Goal: Information Seeking & Learning: Check status

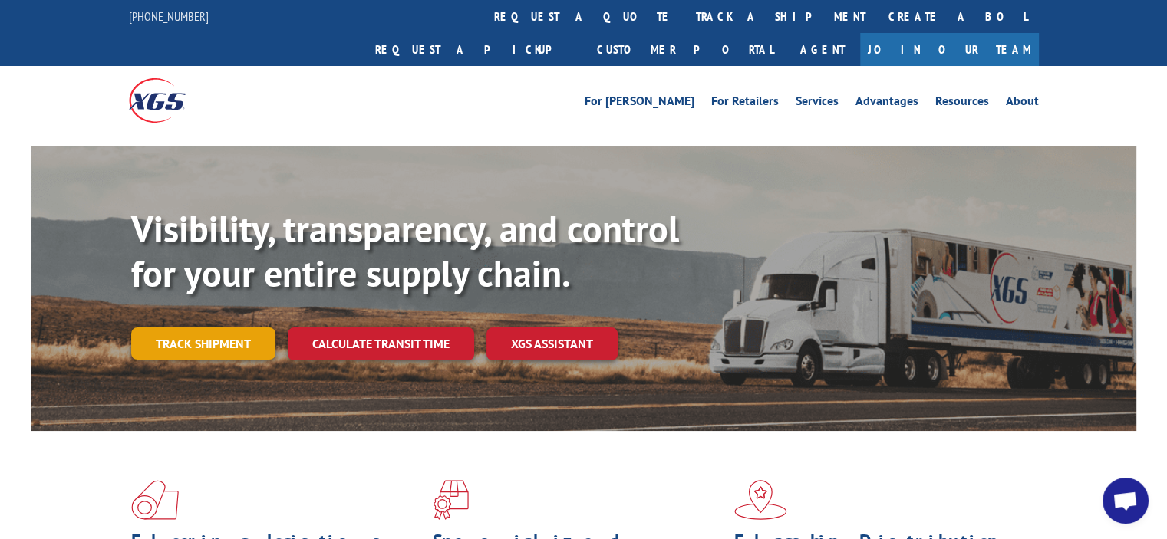
click at [239, 327] on link "Track shipment" at bounding box center [203, 343] width 144 height 32
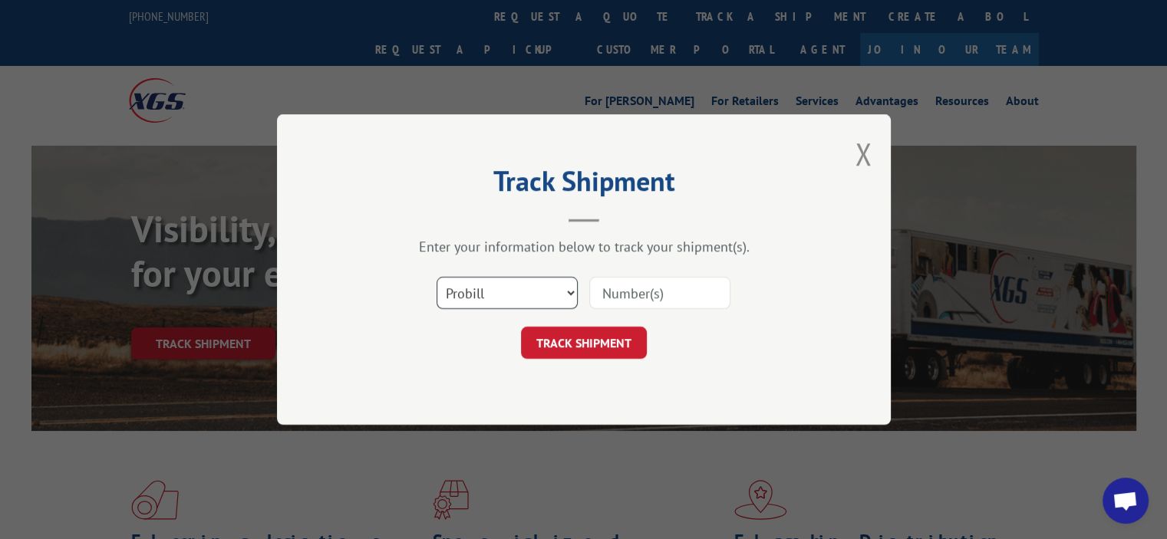
click at [554, 299] on select "Select category... Probill BOL PO" at bounding box center [506, 293] width 141 height 32
select select "bol"
click at [436, 277] on select "Select category... Probill BOL PO" at bounding box center [506, 293] width 141 height 32
click at [645, 296] on input at bounding box center [659, 293] width 141 height 32
paste input "5606196"
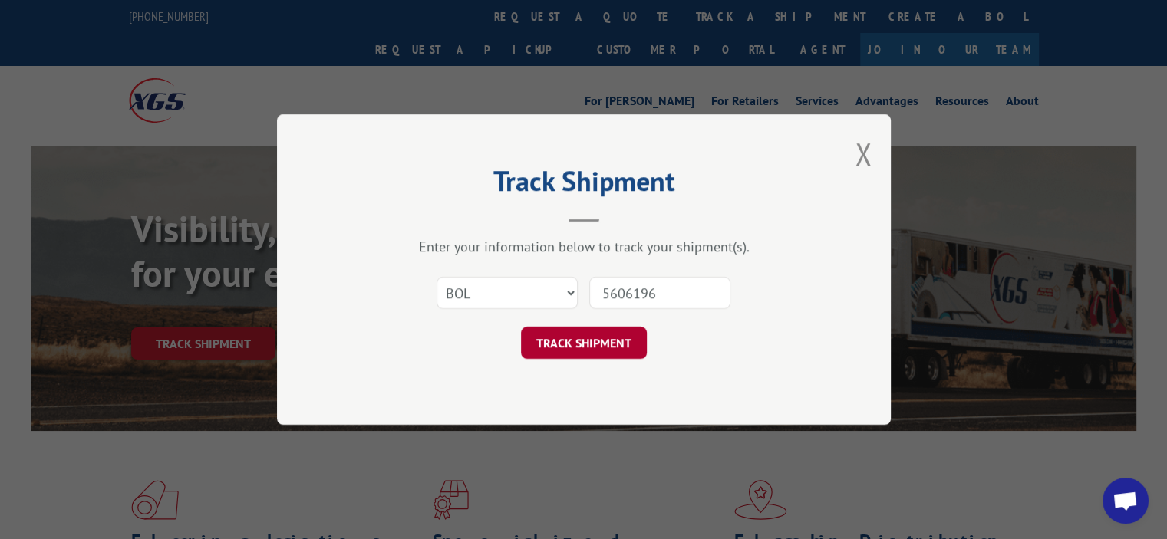
type input "5606196"
click at [614, 344] on button "TRACK SHIPMENT" at bounding box center [584, 343] width 126 height 32
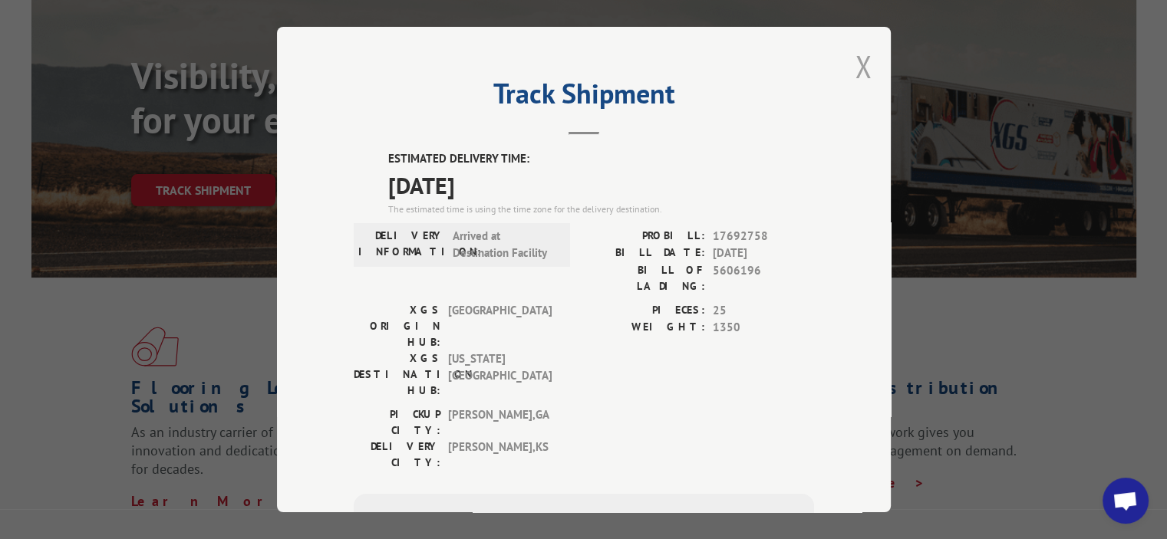
click at [862, 80] on button "Close modal" at bounding box center [862, 66] width 17 height 41
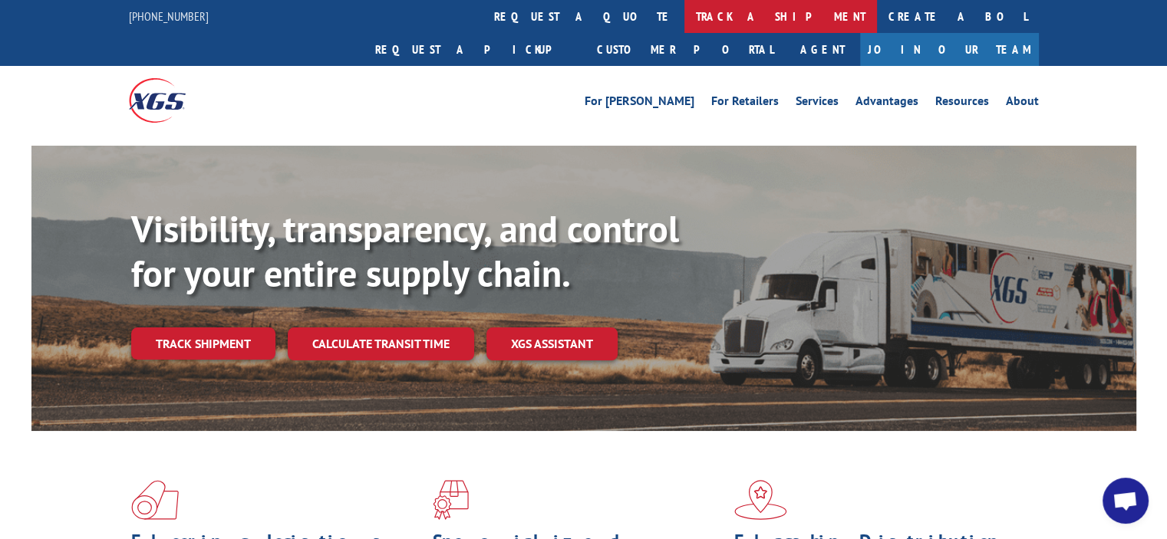
click at [684, 24] on link "track a shipment" at bounding box center [780, 16] width 192 height 33
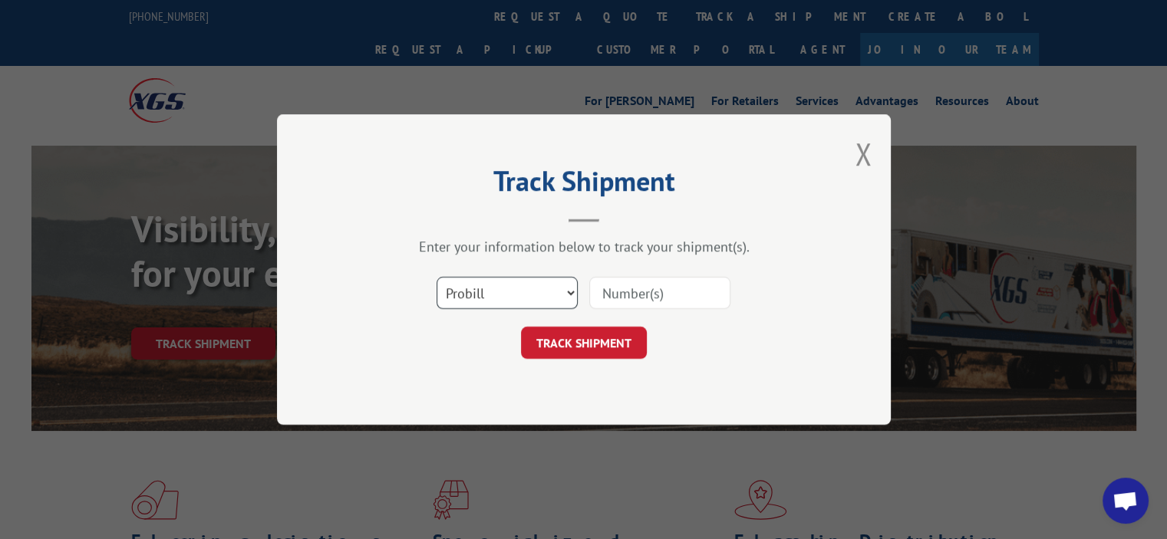
click at [574, 297] on select "Select category... Probill BOL PO" at bounding box center [506, 293] width 141 height 32
select select "bol"
click at [436, 277] on select "Select category... Probill BOL PO" at bounding box center [506, 293] width 141 height 32
click at [607, 300] on input at bounding box center [659, 293] width 141 height 32
paste input "5606196"
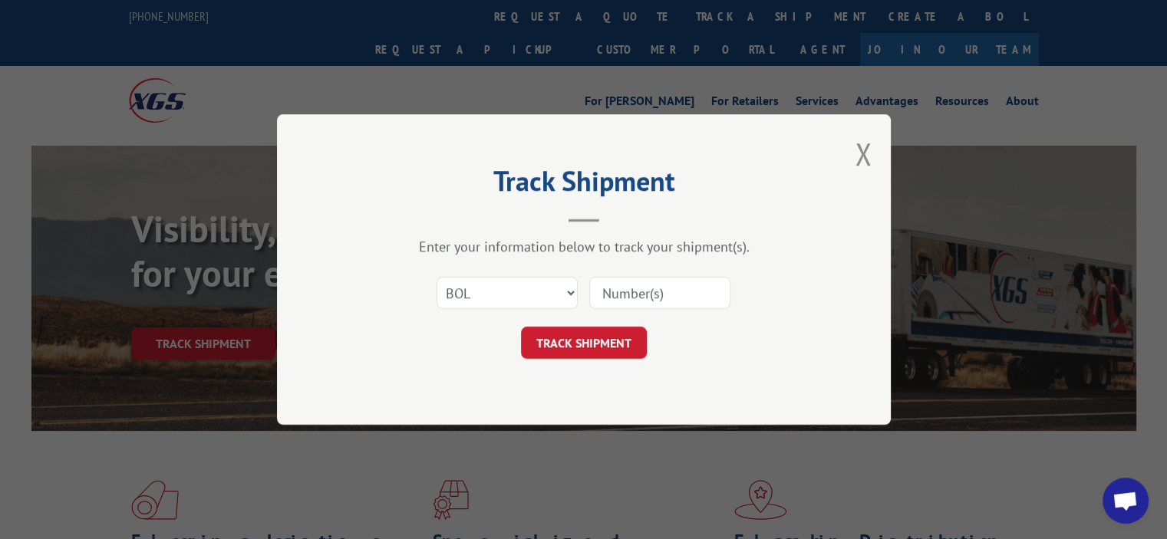
type input "5606196"
click button "TRACK SHIPMENT" at bounding box center [584, 343] width 126 height 32
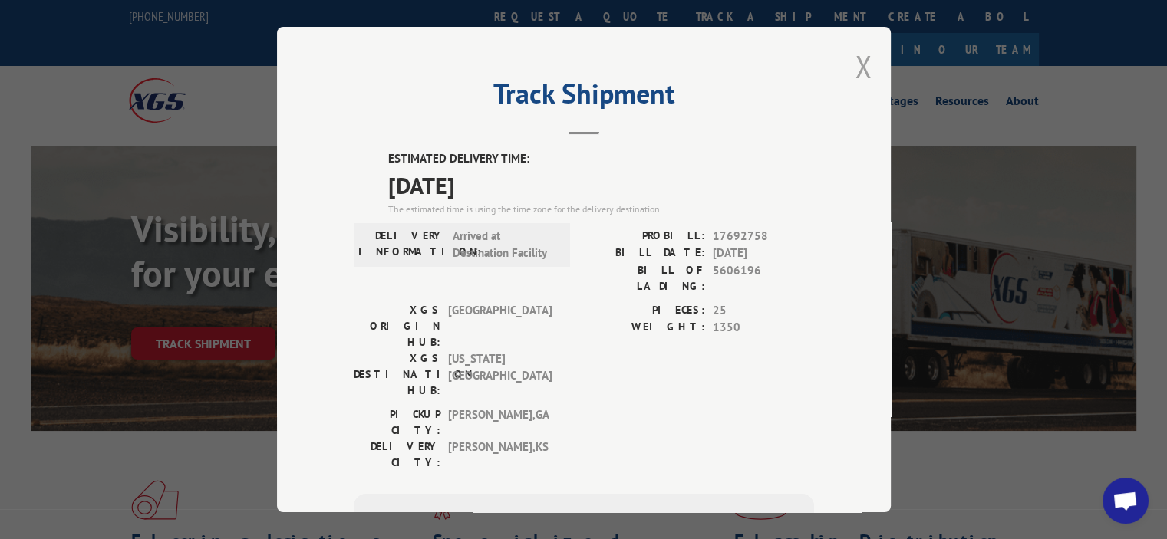
click at [859, 58] on button "Close modal" at bounding box center [862, 66] width 17 height 41
